Goal: Task Accomplishment & Management: Use online tool/utility

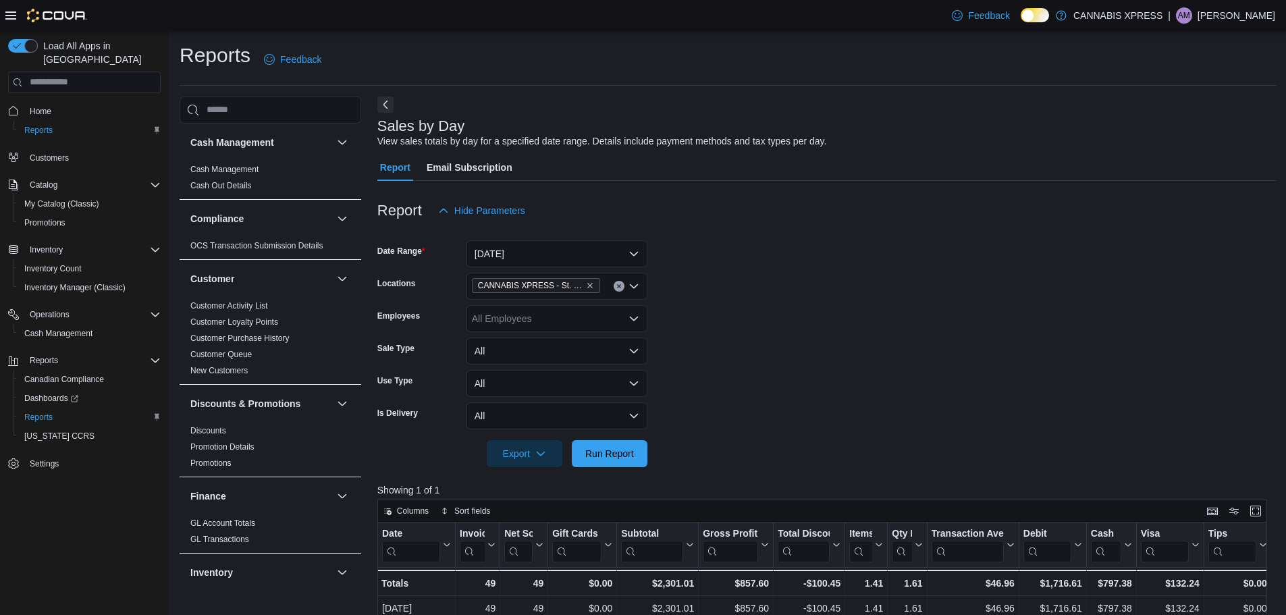
scroll to position [272, 0]
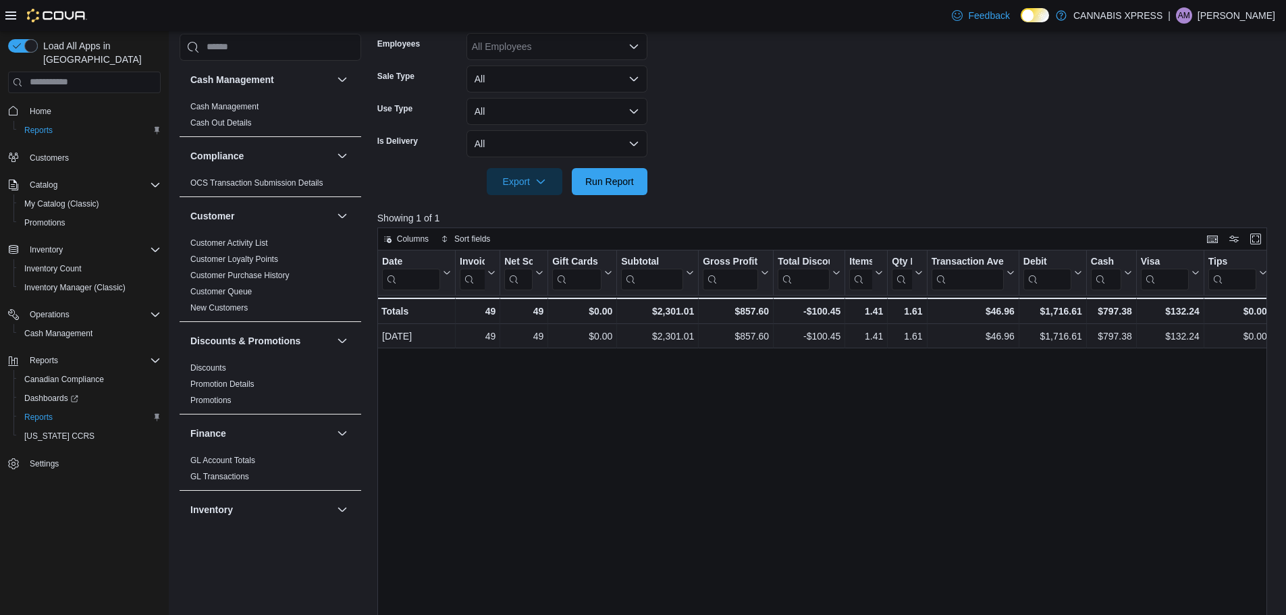
click at [598, 161] on div at bounding box center [826, 162] width 899 height 11
click at [603, 186] on span "Run Report" at bounding box center [609, 180] width 49 height 13
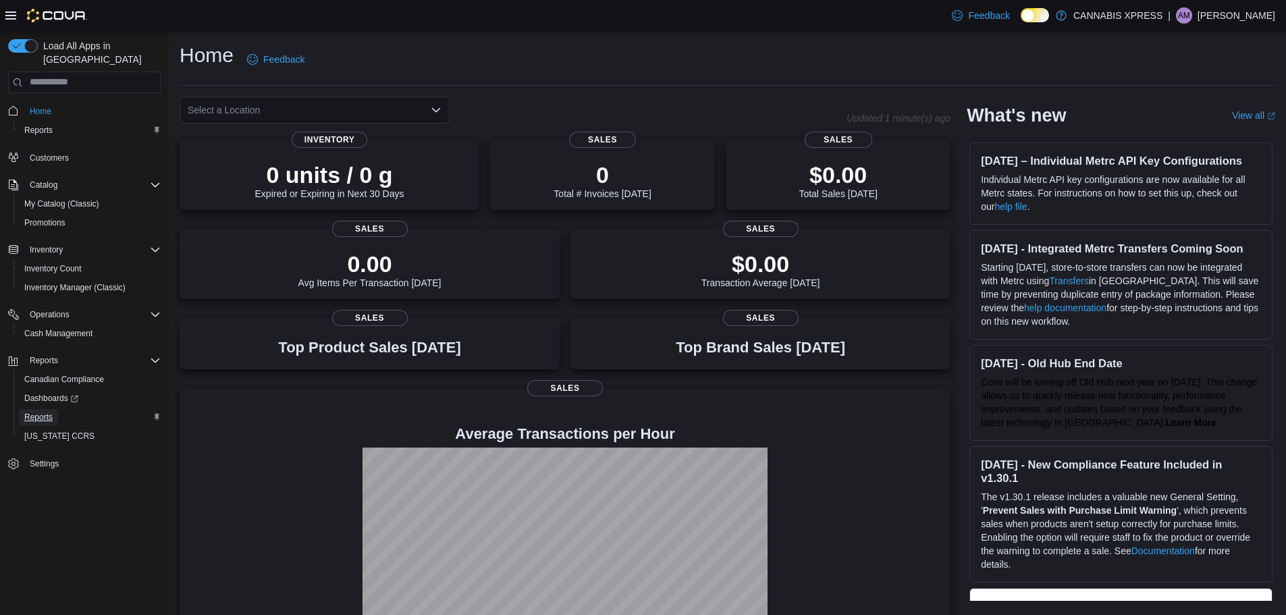
click at [36, 409] on span "Reports" at bounding box center [38, 417] width 28 height 16
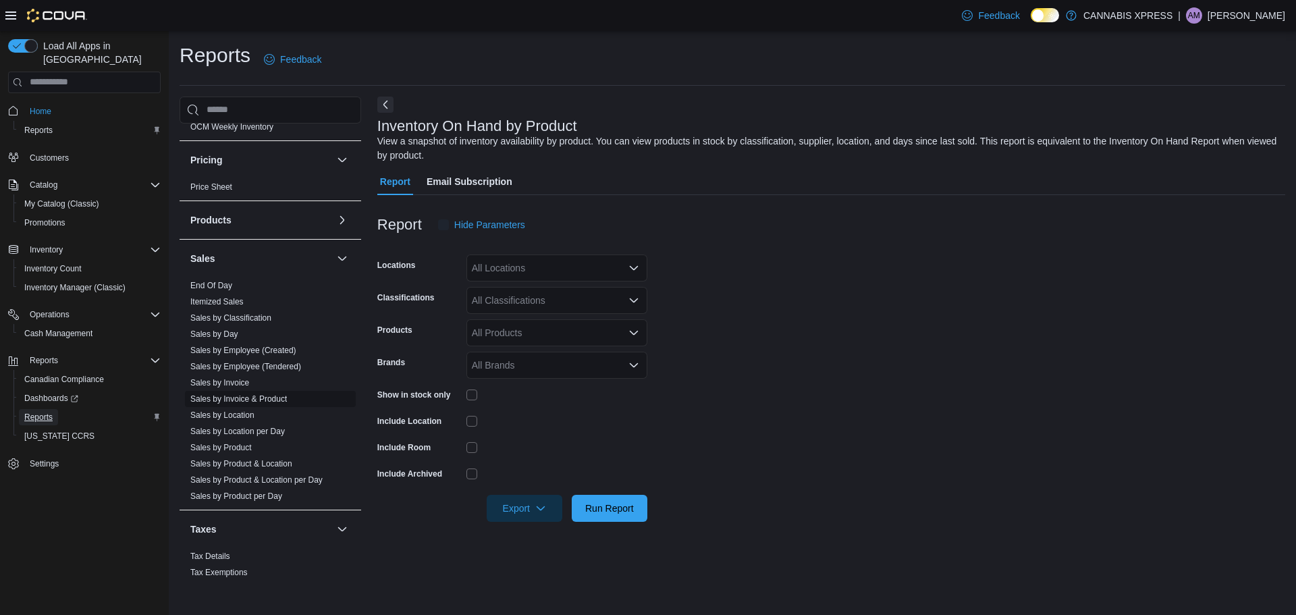
scroll to position [802, 0]
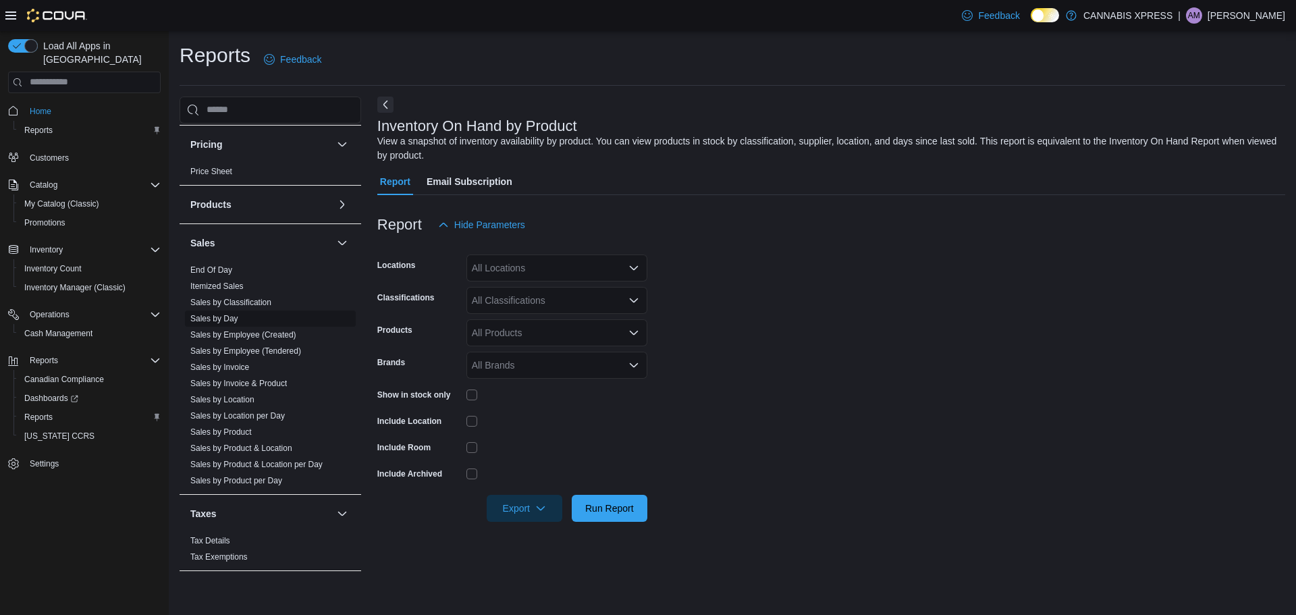
click at [222, 321] on link "Sales by Day" at bounding box center [214, 318] width 48 height 9
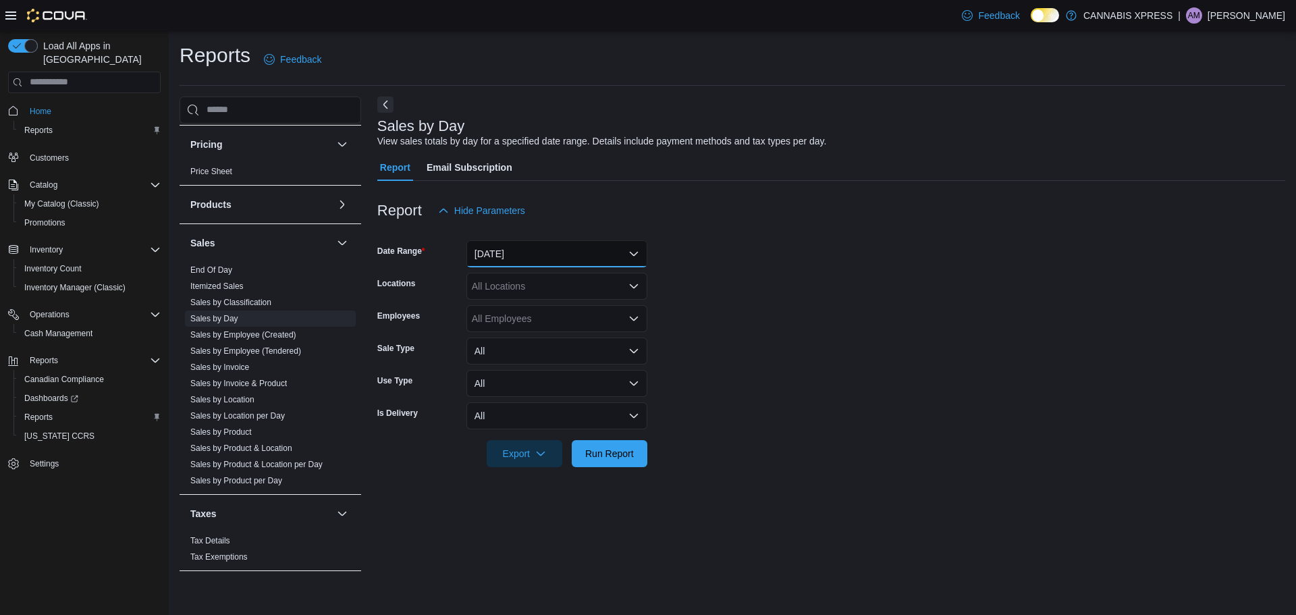
click at [485, 254] on button "Yesterday" at bounding box center [556, 253] width 181 height 27
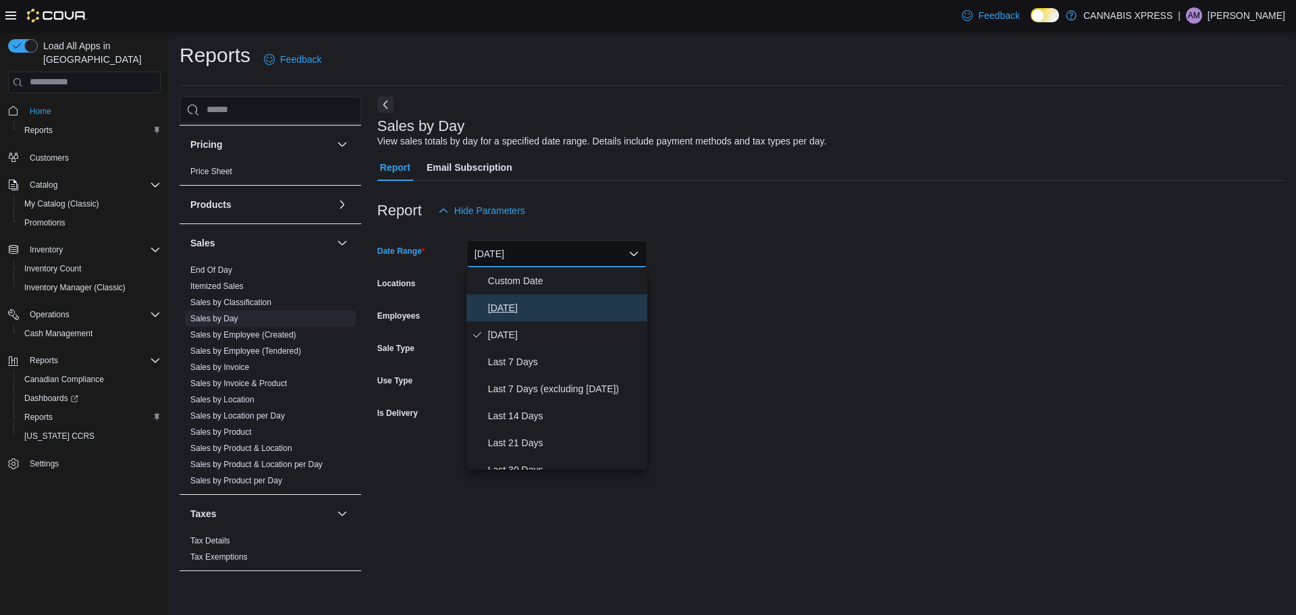
click at [512, 306] on span "[DATE]" at bounding box center [565, 308] width 154 height 16
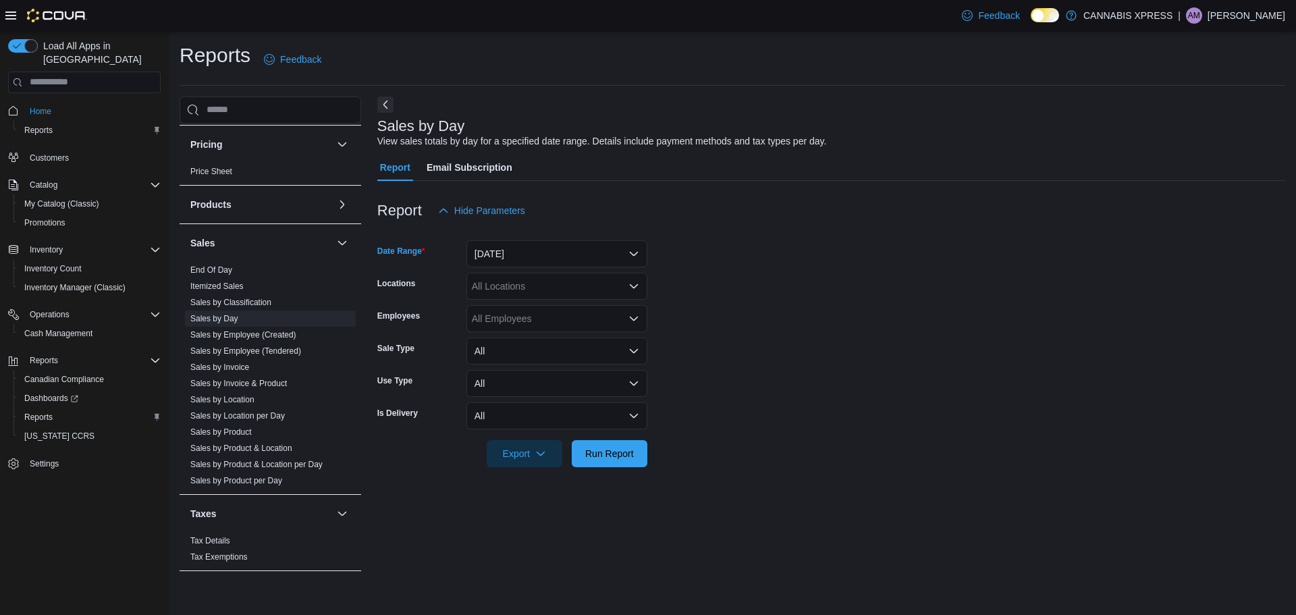
click at [516, 285] on div "All Locations" at bounding box center [556, 286] width 181 height 27
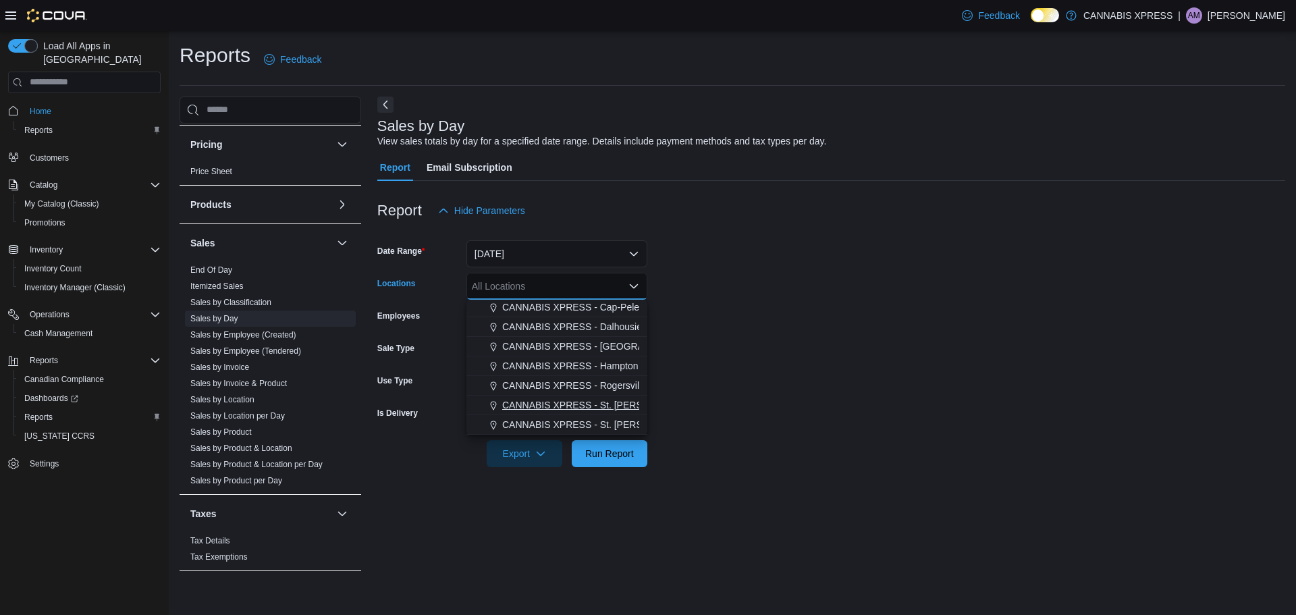
click at [585, 397] on button "CANNABIS XPRESS - St. [PERSON_NAME] ([GEOGRAPHIC_DATA])" at bounding box center [556, 405] width 181 height 20
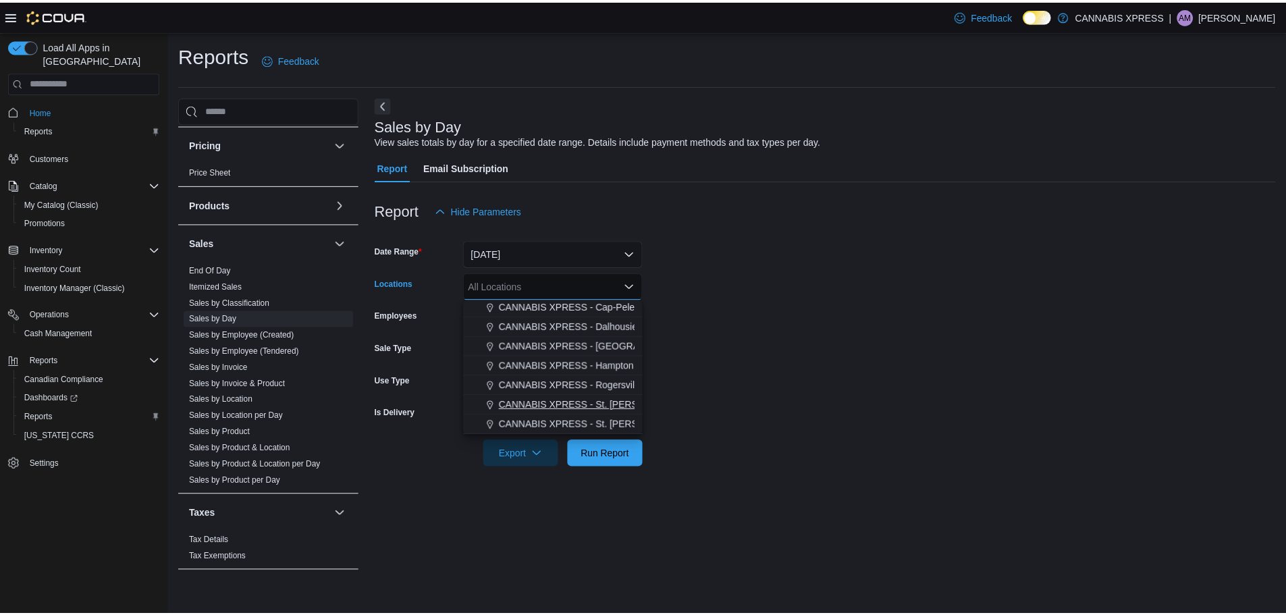
scroll to position [315, 0]
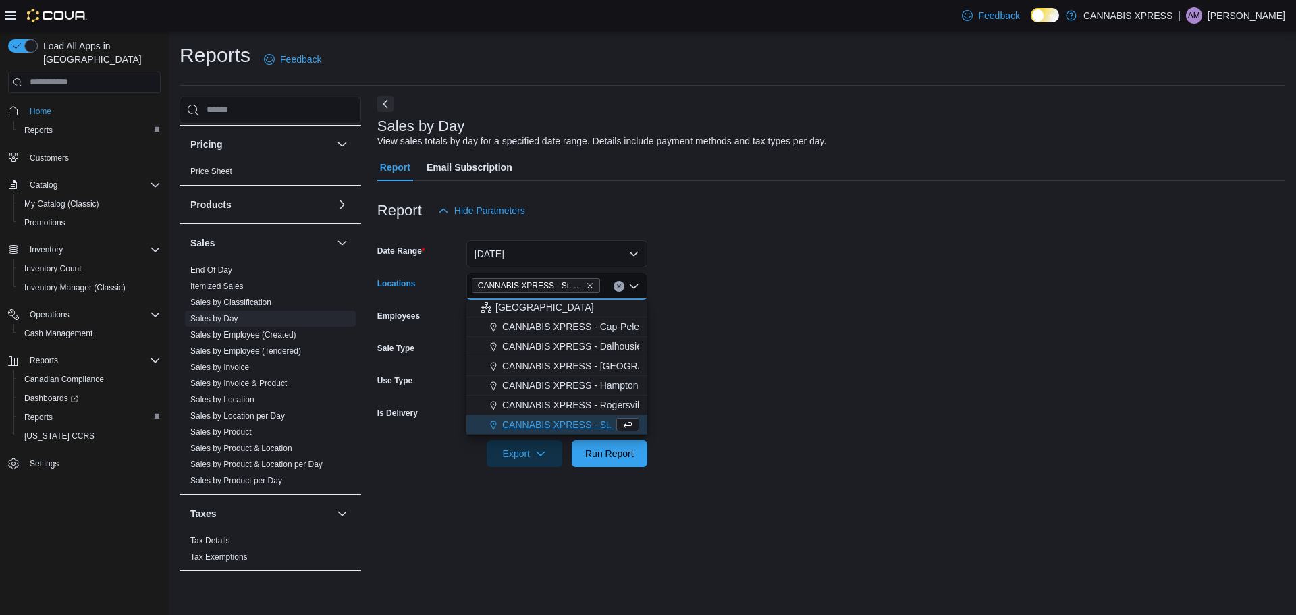
click at [378, 109] on button "Next" at bounding box center [385, 104] width 16 height 16
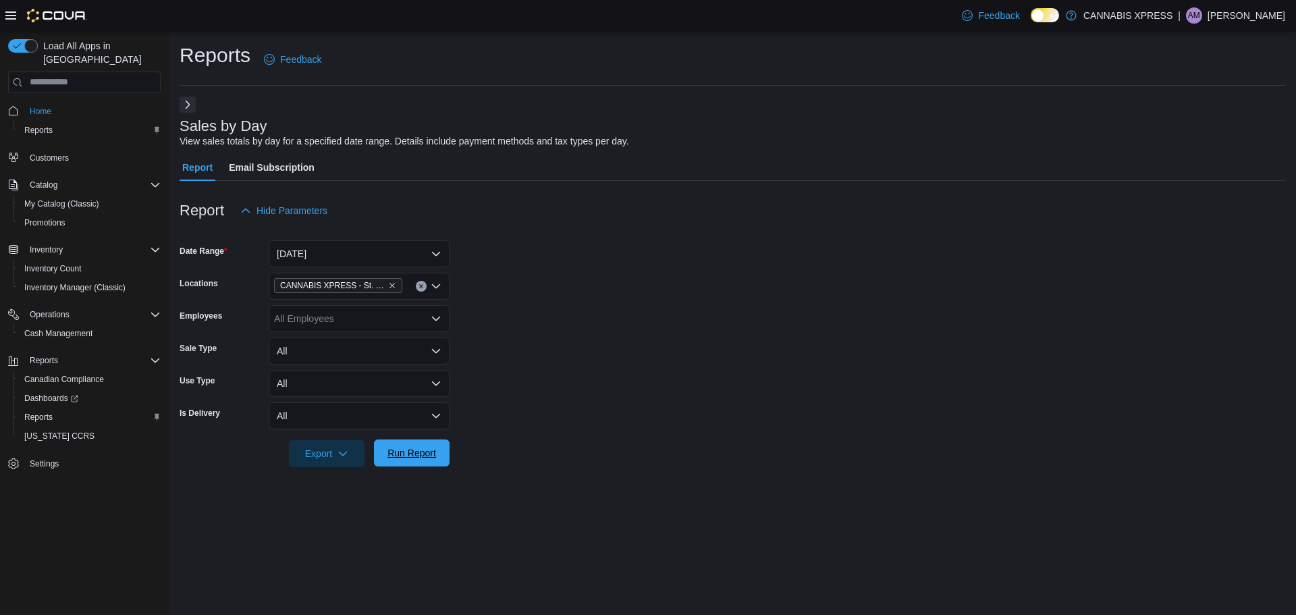
click at [409, 461] on span "Run Report" at bounding box center [411, 452] width 59 height 27
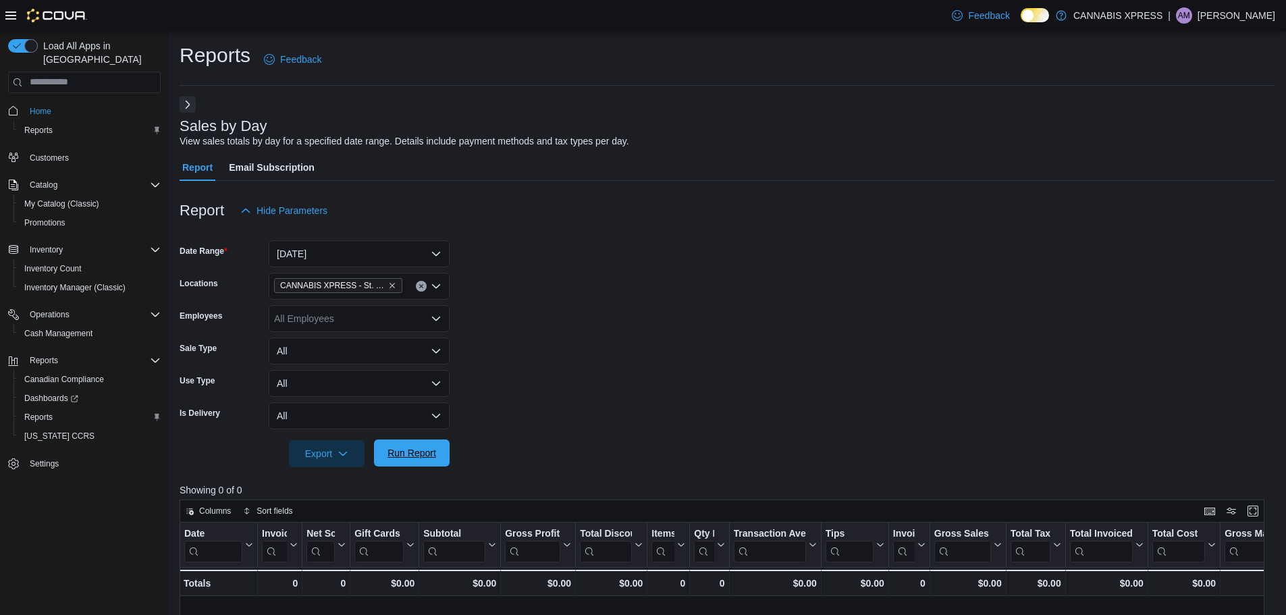
click at [396, 449] on span "Run Report" at bounding box center [411, 452] width 49 height 13
click at [424, 460] on span "Run Report" at bounding box center [411, 452] width 59 height 27
drag, startPoint x: 533, startPoint y: 381, endPoint x: 525, endPoint y: 383, distance: 8.3
click at [533, 381] on form "Date Range Today Locations CANNABIS XPRESS - St. Andrews (Water Street) Employe…" at bounding box center [727, 345] width 1095 height 243
click at [412, 446] on span "Run Report" at bounding box center [411, 452] width 59 height 27
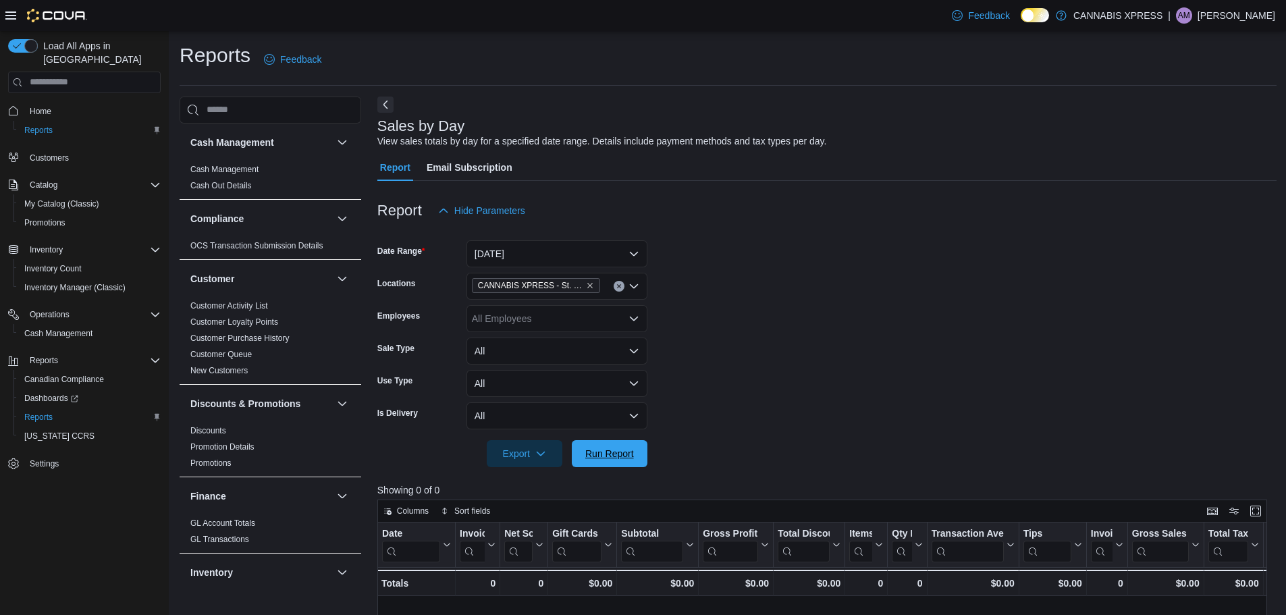
drag, startPoint x: 625, startPoint y: 441, endPoint x: 727, endPoint y: 337, distance: 145.5
click at [625, 442] on span "Run Report" at bounding box center [609, 453] width 59 height 27
click at [608, 457] on span "Run Report" at bounding box center [609, 452] width 49 height 13
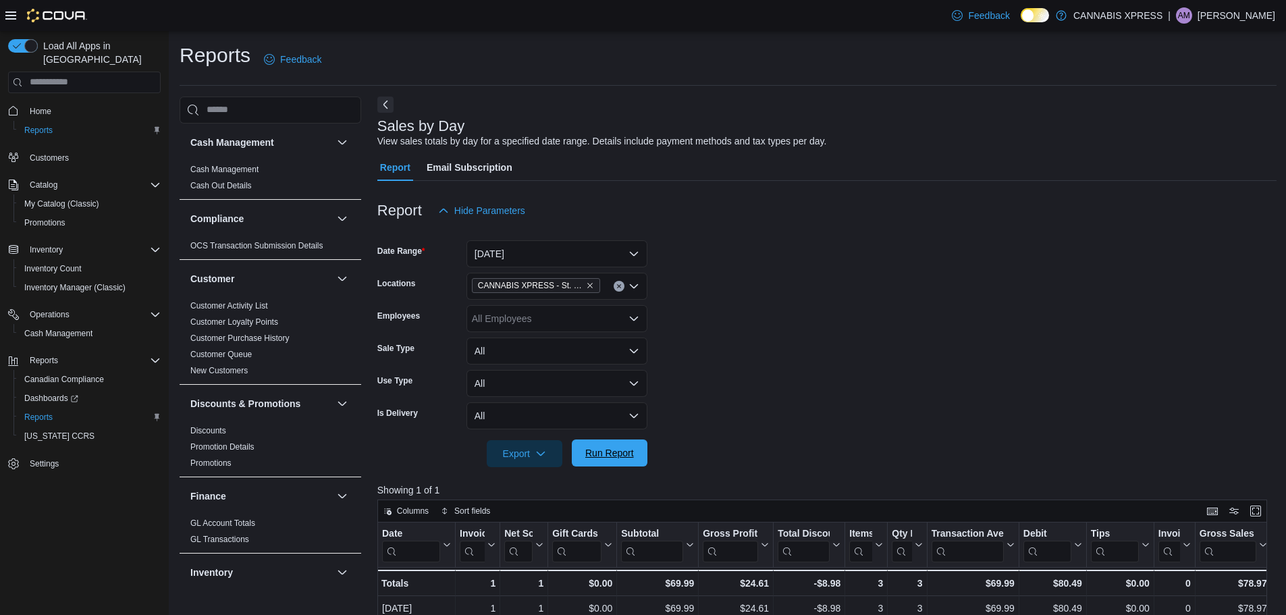
click at [613, 435] on div at bounding box center [826, 434] width 899 height 11
click at [614, 446] on span "Run Report" at bounding box center [609, 452] width 59 height 27
drag, startPoint x: 608, startPoint y: 449, endPoint x: 680, endPoint y: 437, distance: 73.1
click at [608, 449] on span "Run Report" at bounding box center [609, 453] width 49 height 13
click at [646, 451] on button "Run Report" at bounding box center [610, 452] width 76 height 27
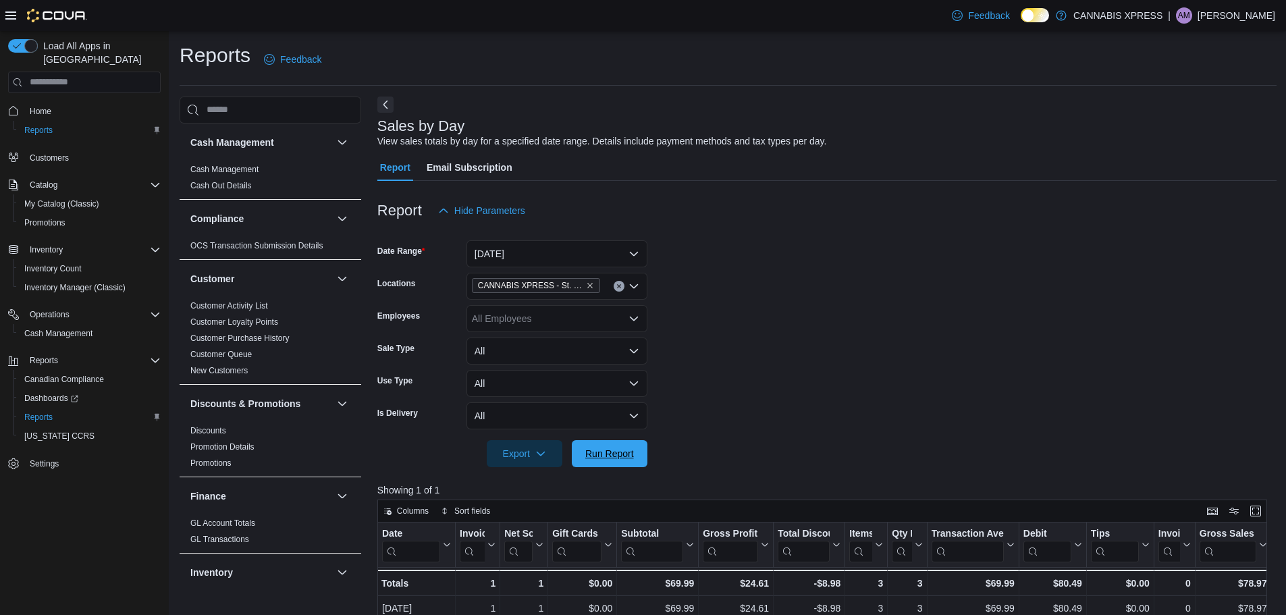
drag, startPoint x: 634, startPoint y: 460, endPoint x: 876, endPoint y: 379, distance: 254.8
click at [634, 460] on span "Run Report" at bounding box center [609, 453] width 59 height 27
click at [630, 449] on span "Run Report" at bounding box center [609, 452] width 49 height 13
